Goal: Transaction & Acquisition: Purchase product/service

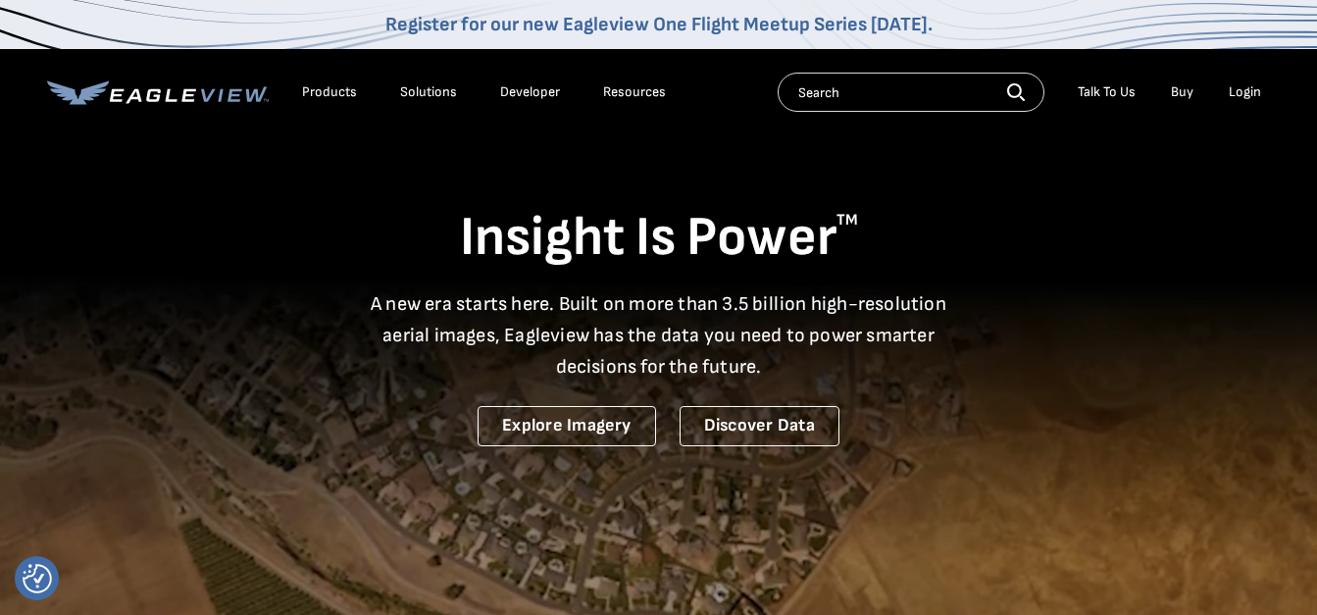
click at [1244, 96] on div "Login" at bounding box center [1245, 92] width 32 height 18
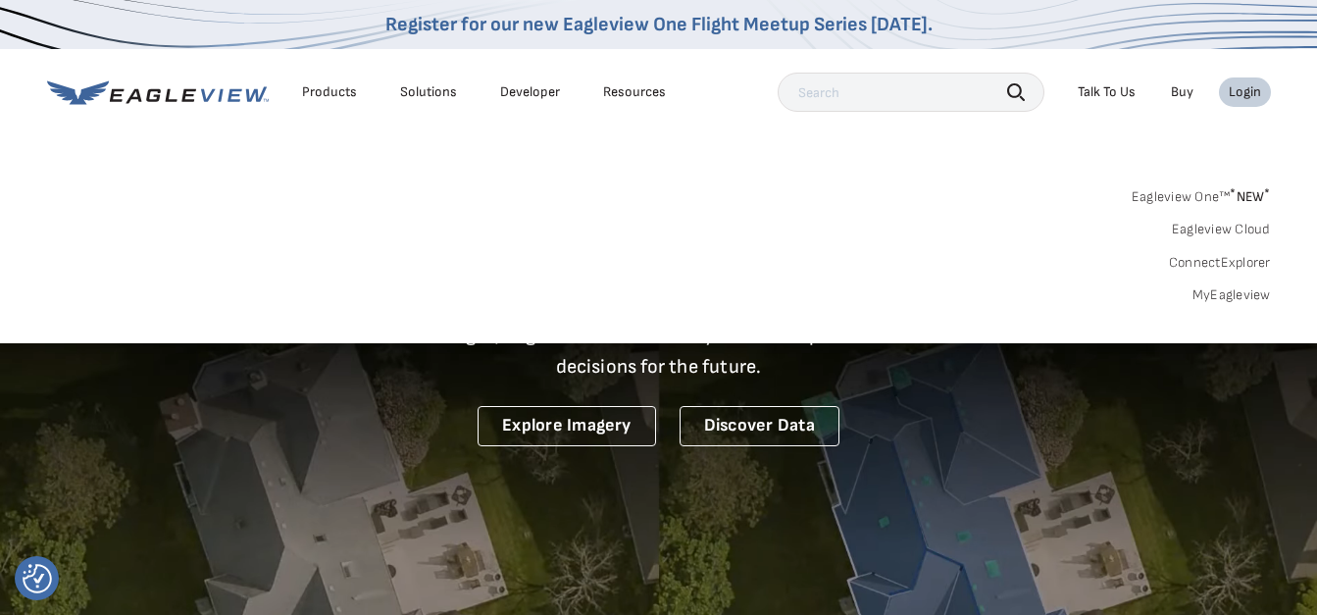
click at [1223, 298] on link "MyEagleview" at bounding box center [1232, 295] width 78 height 18
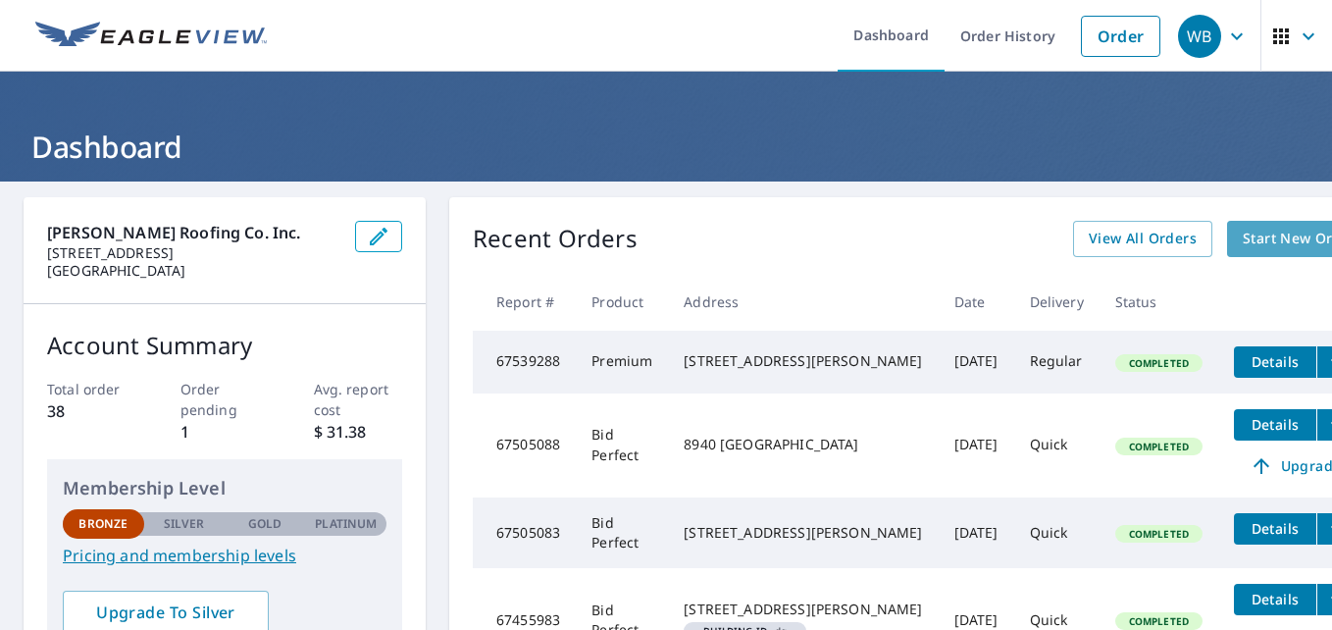
click at [1243, 239] on span "Start New Order" at bounding box center [1300, 239] width 114 height 25
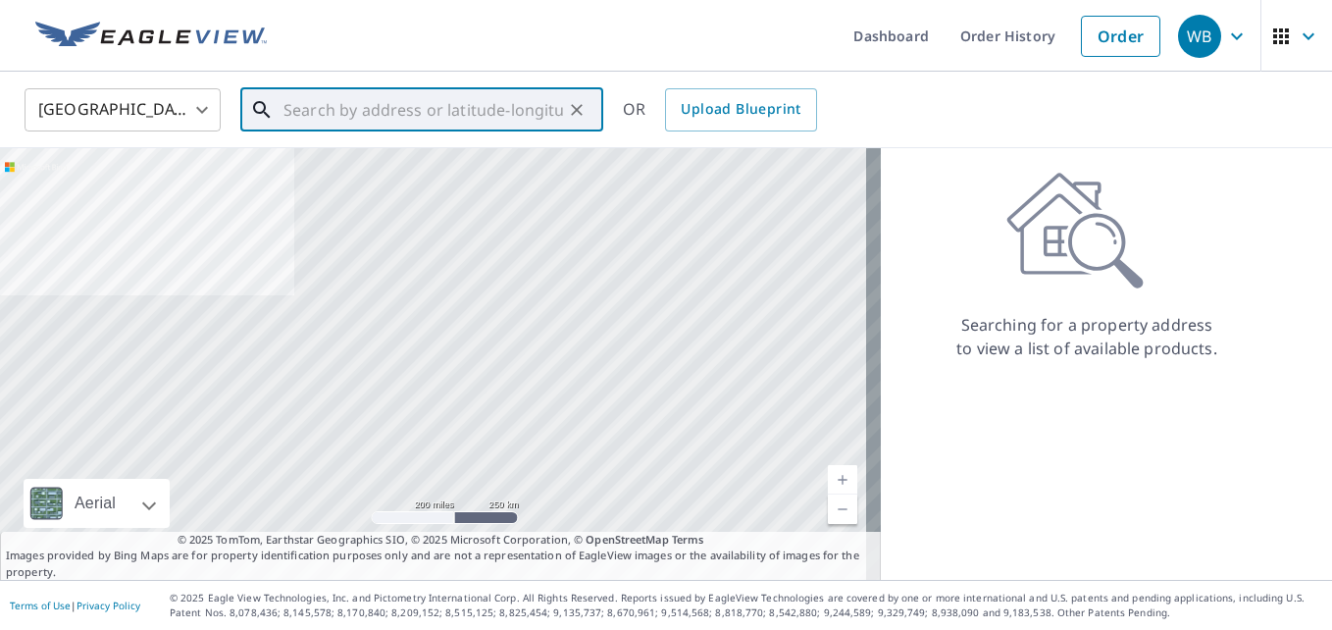
click at [436, 113] on input "text" at bounding box center [423, 109] width 280 height 55
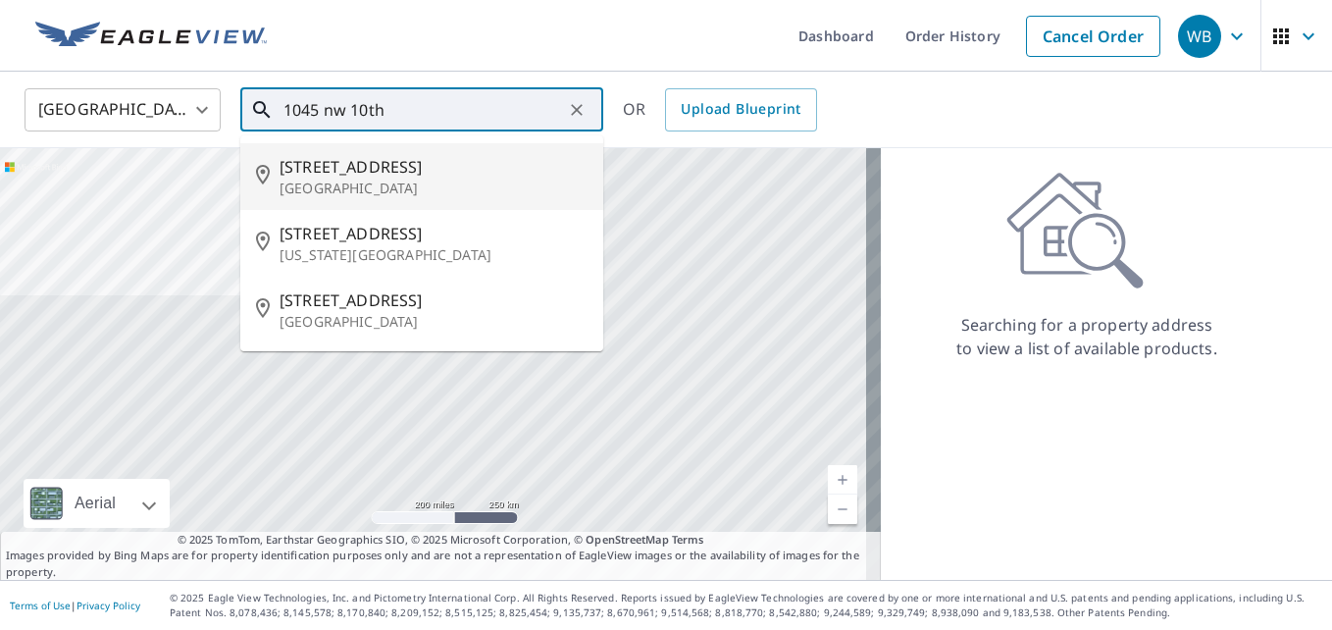
click at [396, 170] on span "1045 Nw 10th St" at bounding box center [434, 167] width 308 height 24
type input "1045 Nw 10th St Boynton Beach, FL 33426"
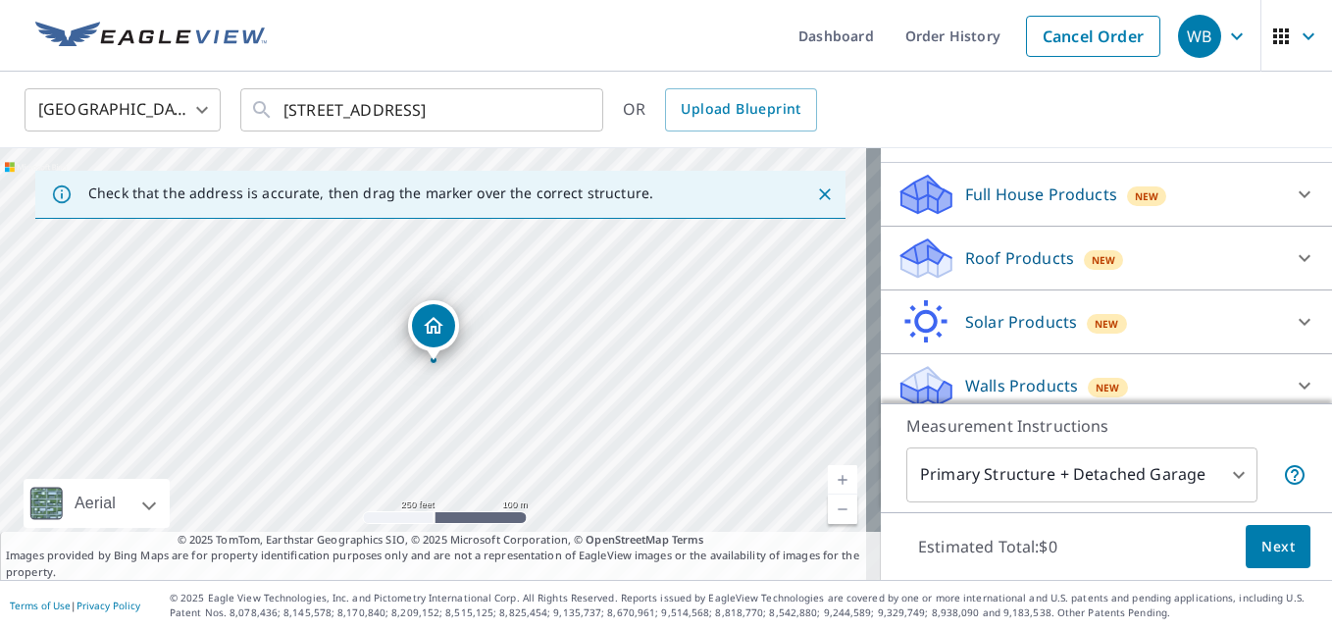
scroll to position [209, 0]
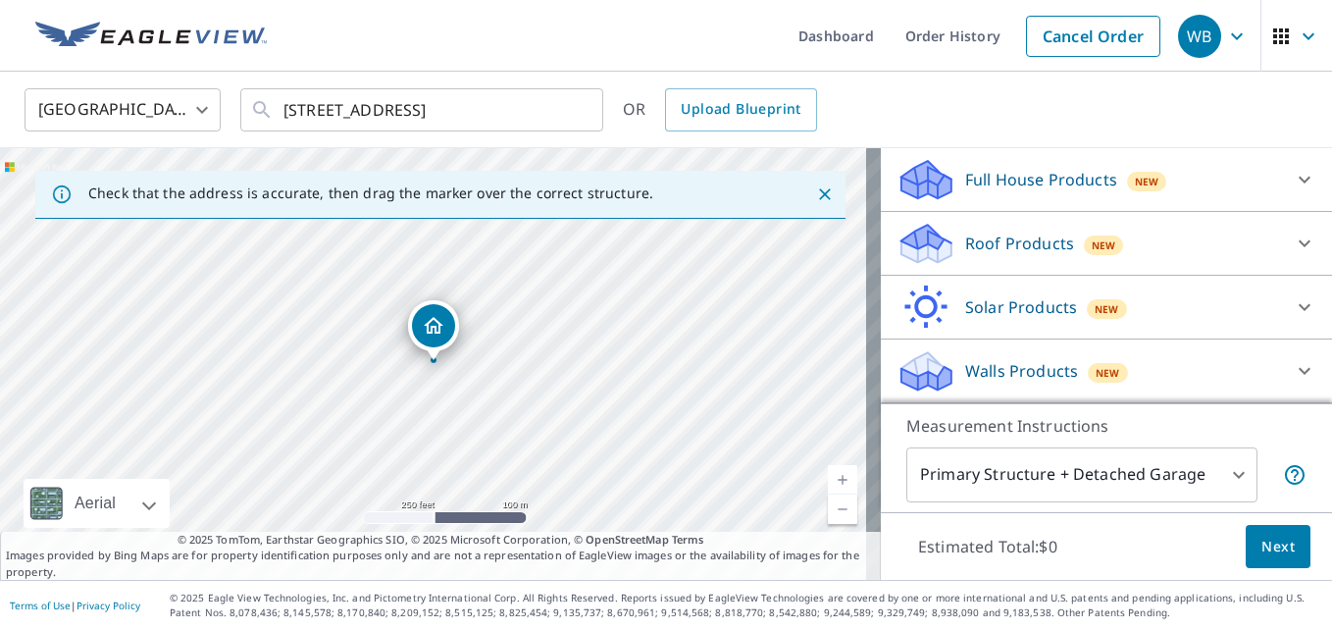
click at [1166, 255] on div "Roof Products New" at bounding box center [1089, 244] width 385 height 46
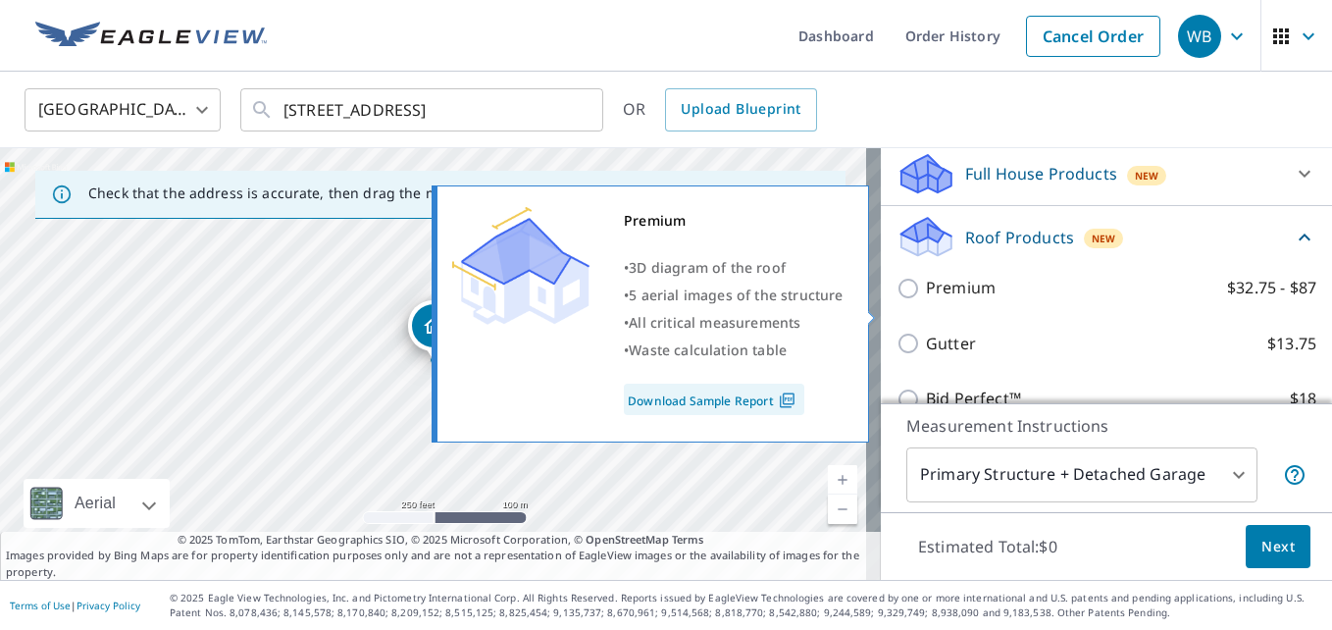
click at [952, 300] on p "Premium" at bounding box center [961, 288] width 70 height 25
click at [926, 300] on input "Premium $32.75 - $87" at bounding box center [911, 289] width 29 height 24
checkbox input "true"
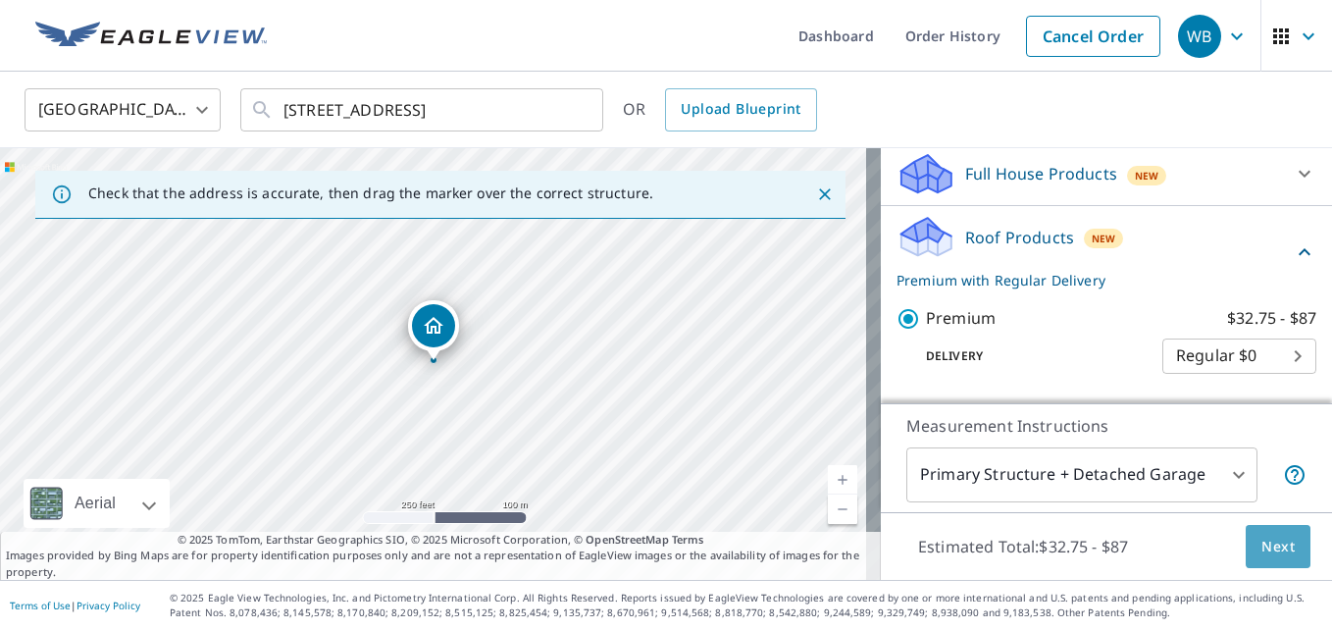
click at [1261, 550] on span "Next" at bounding box center [1277, 547] width 33 height 25
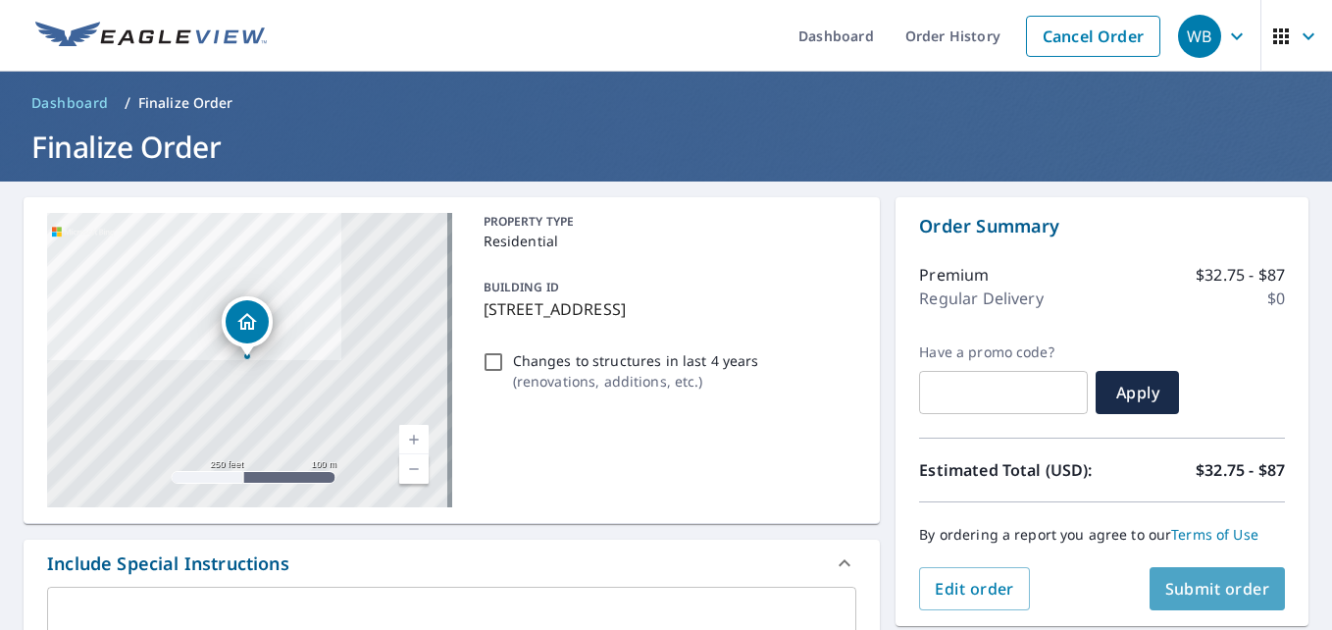
click at [1217, 594] on span "Submit order" at bounding box center [1217, 589] width 105 height 22
